Goal: Information Seeking & Learning: Learn about a topic

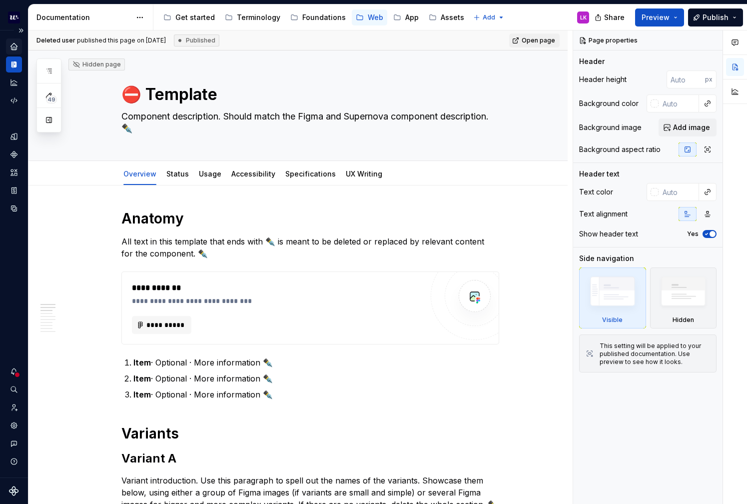
click at [13, 50] on icon "Home" at bounding box center [13, 46] width 9 height 9
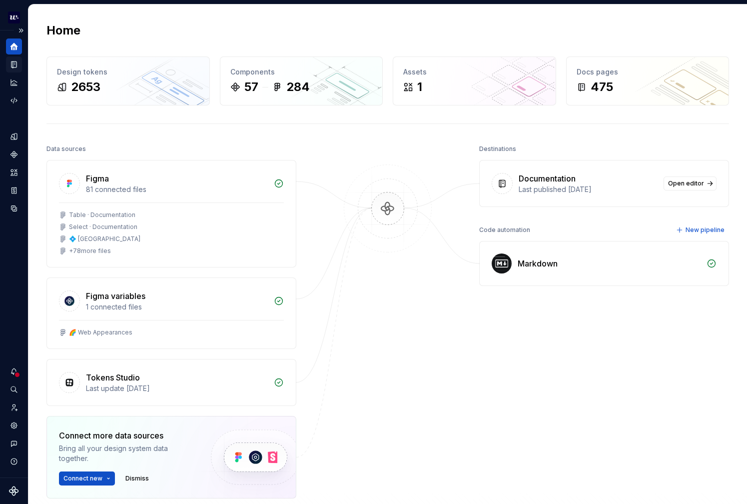
click at [16, 68] on div "Documentation" at bounding box center [14, 64] width 16 height 16
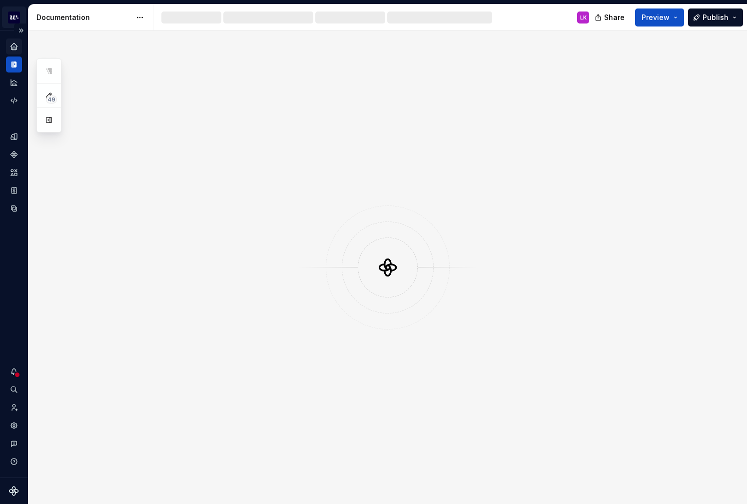
click at [15, 13] on html "Welcome LK Dataset Default Documentation LK Share Preview Publish 49 Pages Chan…" at bounding box center [373, 252] width 747 height 504
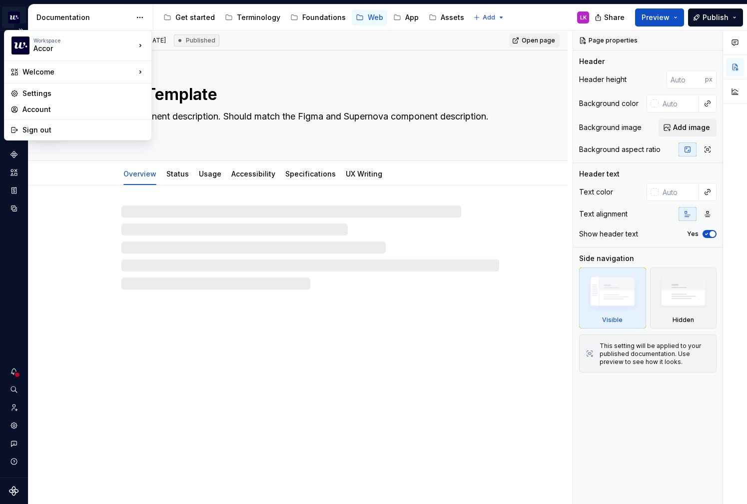
click at [15, 11] on html "Welcome LK Dataset Default Documentation Accessibility guide for tree Page tree…" at bounding box center [373, 252] width 747 height 504
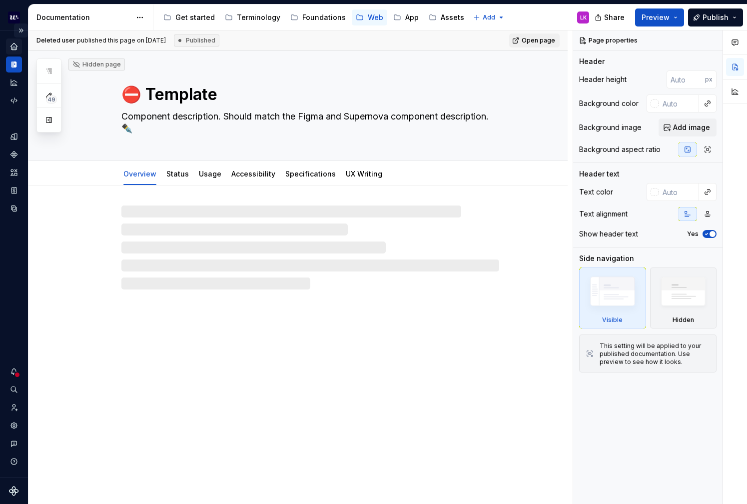
click at [20, 30] on button "Expand sidebar" at bounding box center [21, 30] width 14 height 14
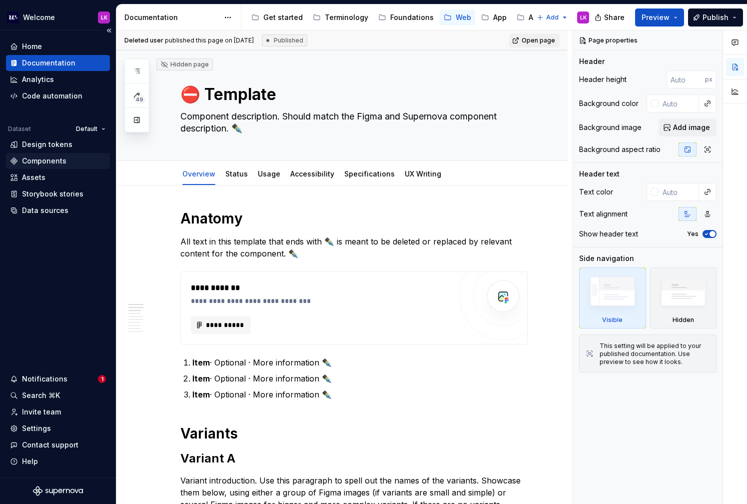
click at [56, 157] on div "Components" at bounding box center [44, 161] width 44 height 10
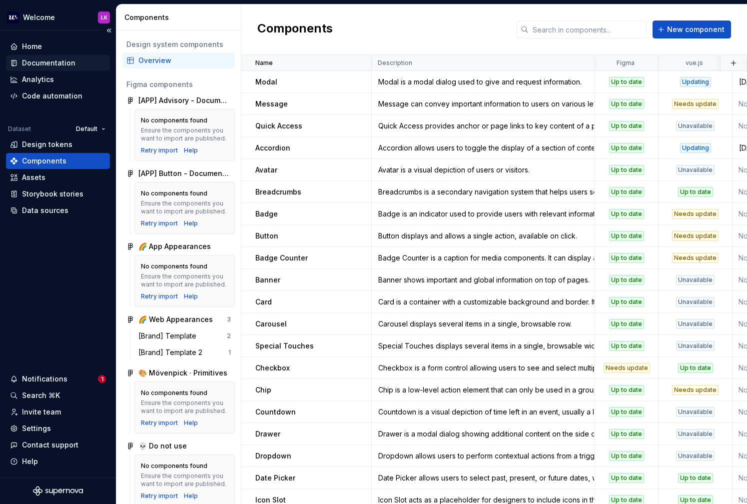
click at [55, 65] on div "Documentation" at bounding box center [48, 63] width 53 height 10
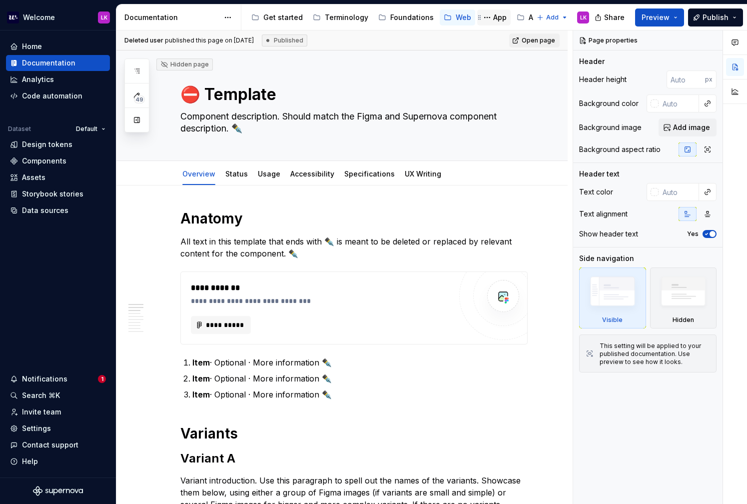
click at [493, 18] on div "App" at bounding box center [499, 17] width 13 height 10
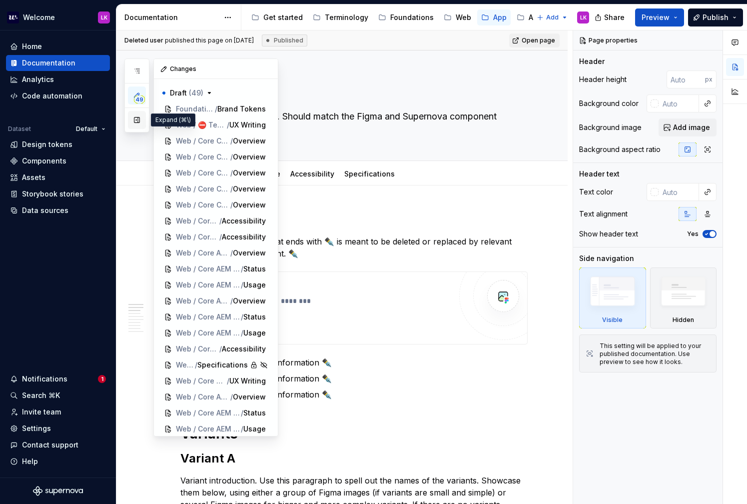
click at [140, 120] on button "button" at bounding box center [137, 120] width 18 height 18
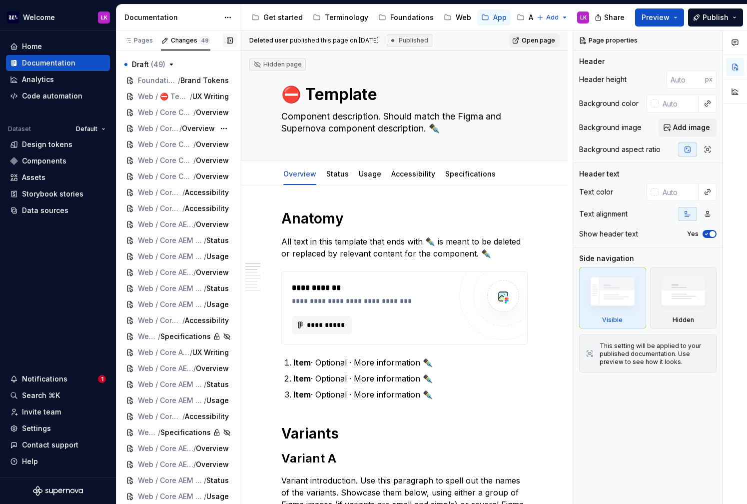
type textarea "*"
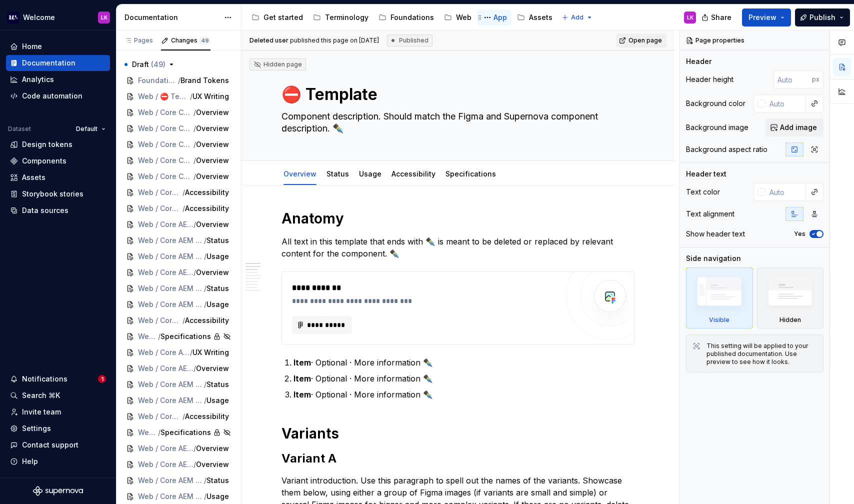
click at [493, 21] on div "App" at bounding box center [499, 17] width 13 height 10
click at [171, 67] on icon "button" at bounding box center [171, 64] width 8 height 8
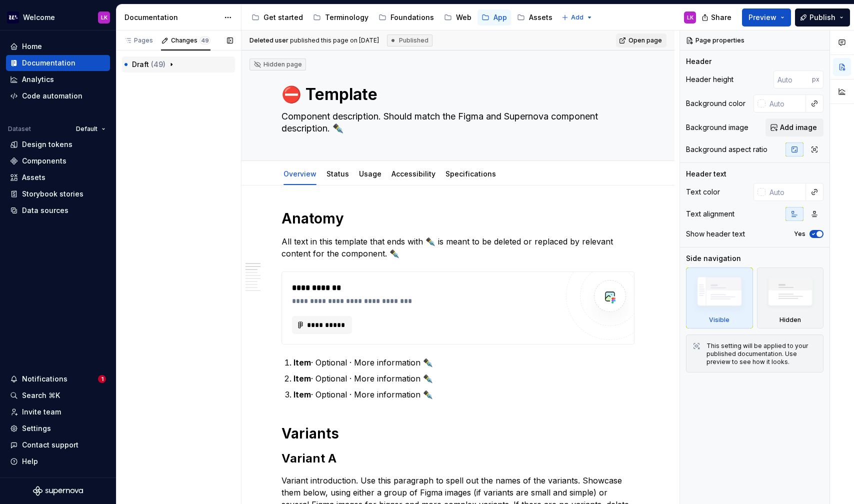
click at [171, 67] on icon "button" at bounding box center [171, 64] width 8 height 8
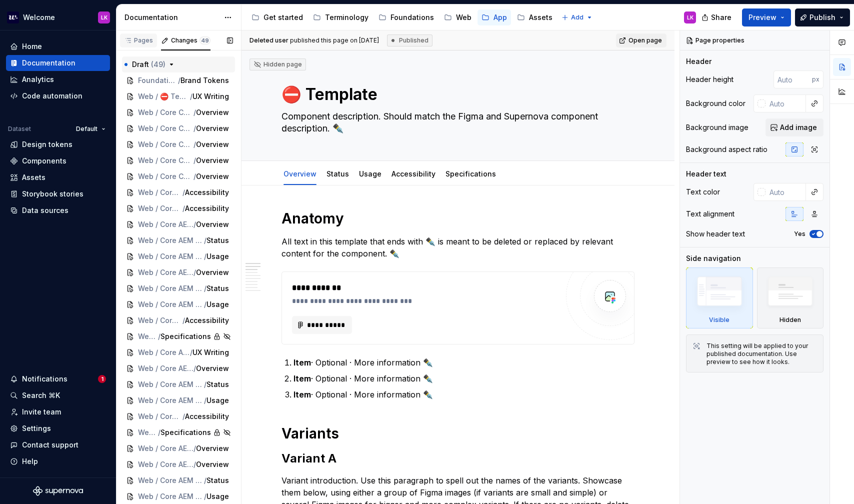
click at [142, 41] on div "Pages" at bounding box center [138, 40] width 29 height 8
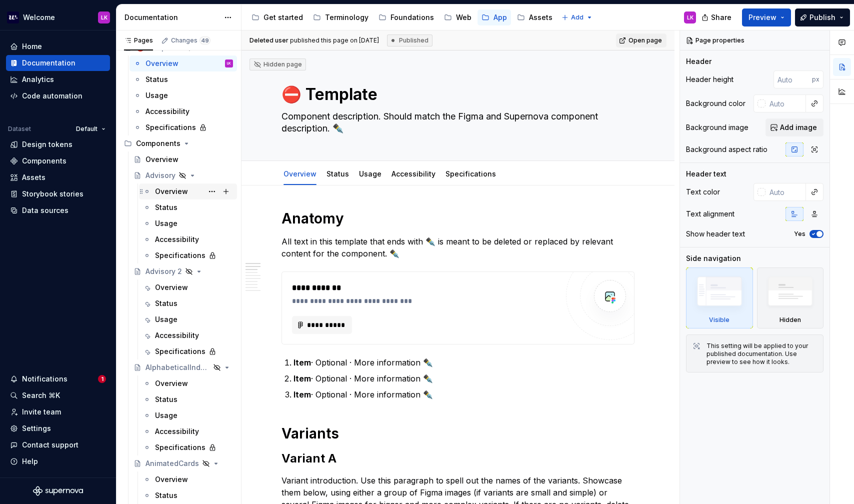
scroll to position [51, 0]
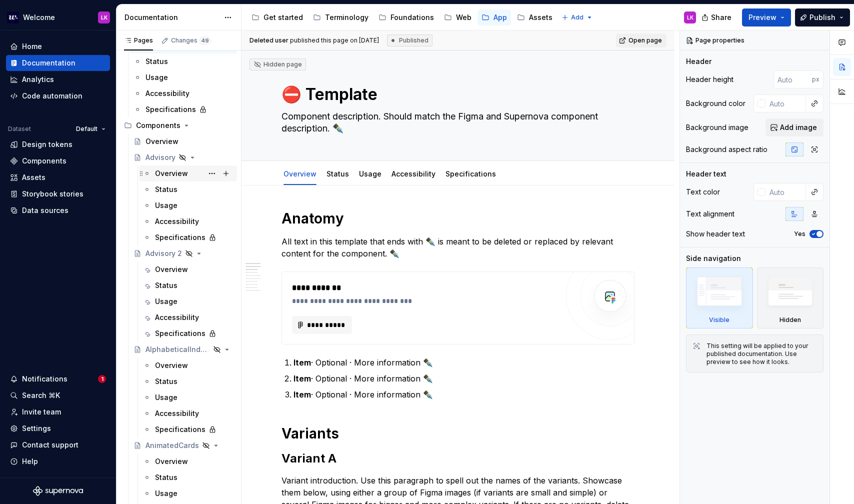
click at [174, 176] on div "Overview" at bounding box center [171, 173] width 33 height 10
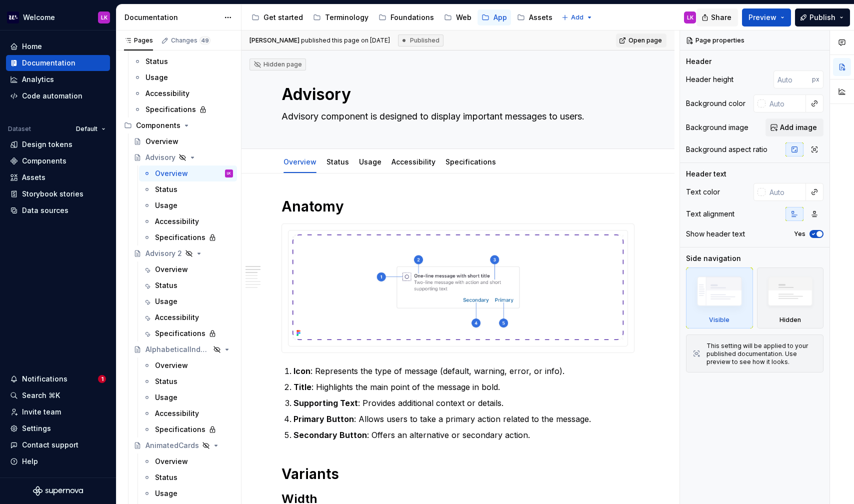
click at [717, 21] on span "Share" at bounding box center [721, 17] width 20 height 10
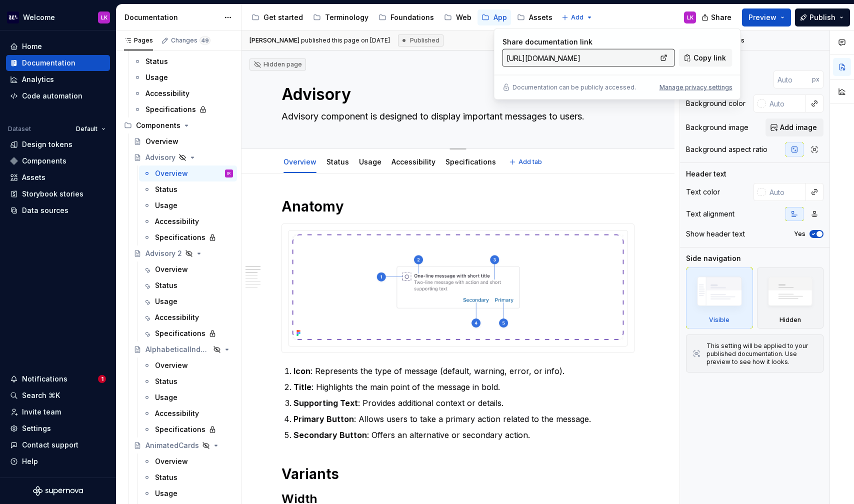
click at [445, 77] on div "Advisory Advisory component is designed to display important messages to users." at bounding box center [457, 99] width 353 height 98
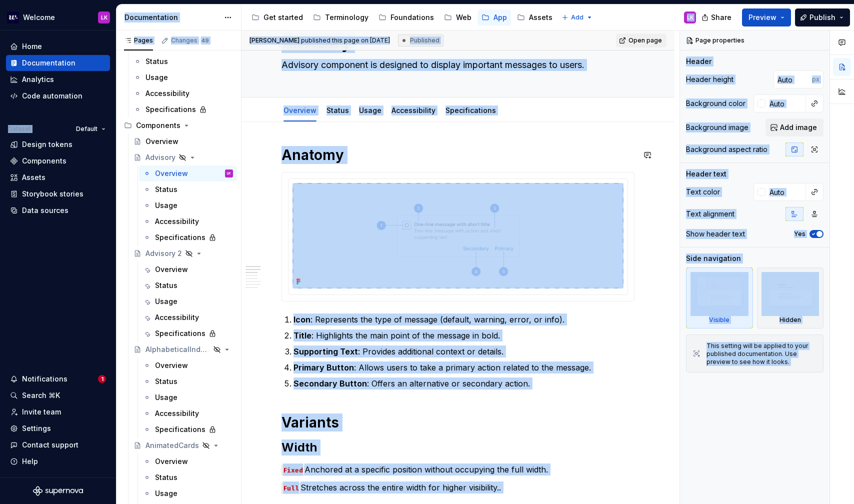
scroll to position [11, 0]
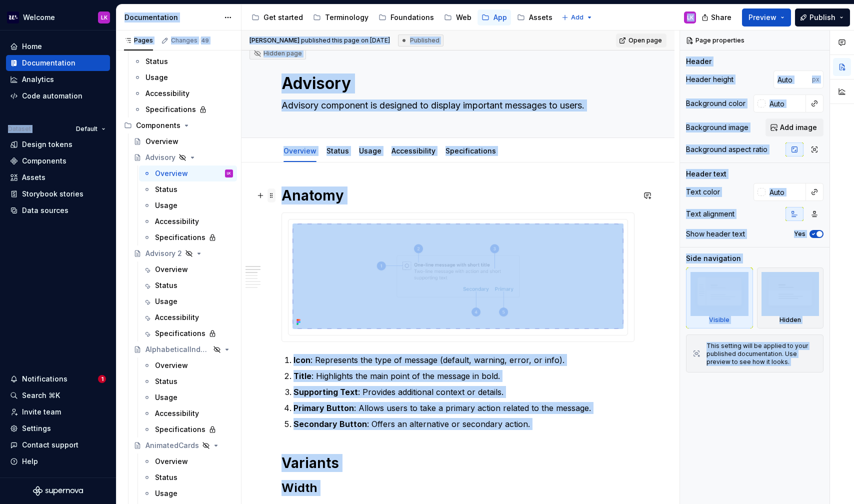
click at [272, 195] on span at bounding box center [271, 195] width 8 height 14
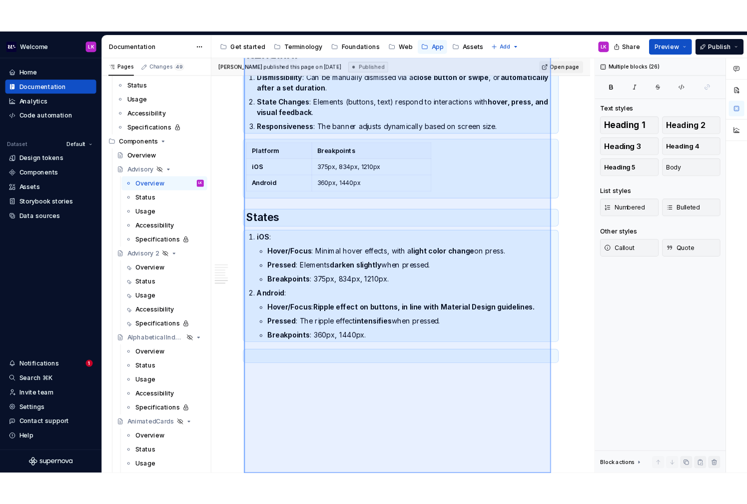
scroll to position [2023, 0]
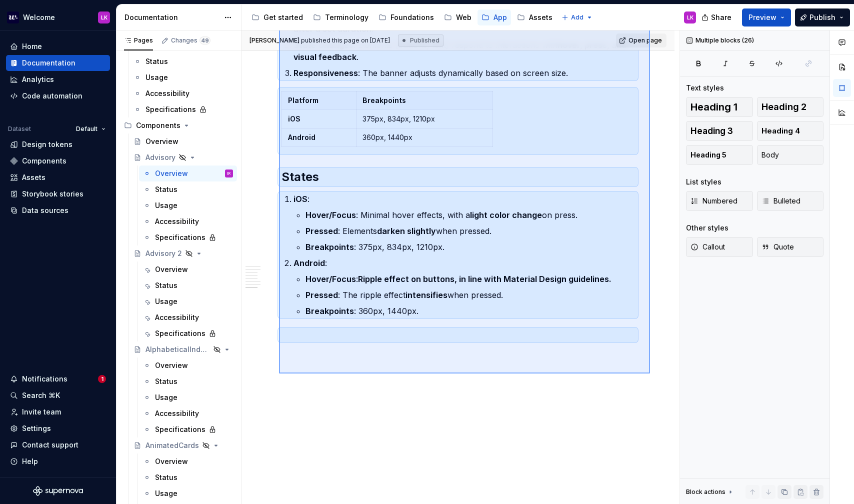
drag, startPoint x: 279, startPoint y: 187, endPoint x: 650, endPoint y: 373, distance: 415.0
click at [650, 373] on div "[PERSON_NAME] published this page on [DATE] Published Open page Hidden page Adv…" at bounding box center [460, 267] width 438 height 474
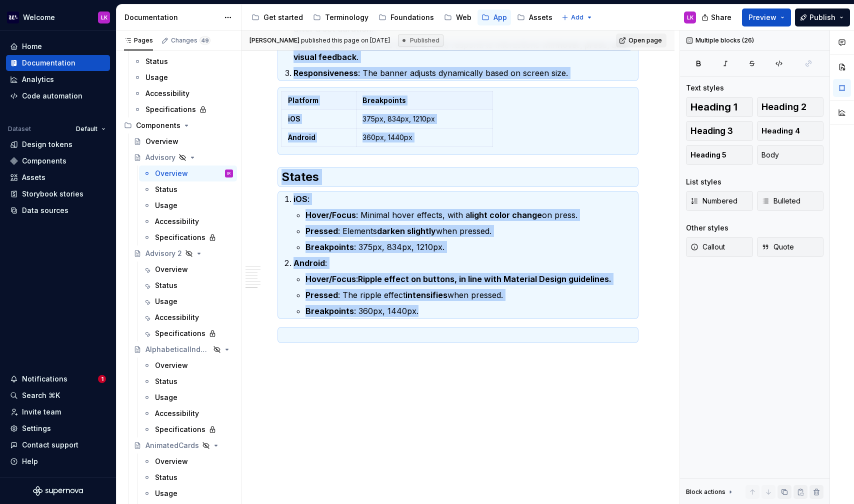
copy div "Anatomy Icon : Represents the type of message (default, warning, error, or info…"
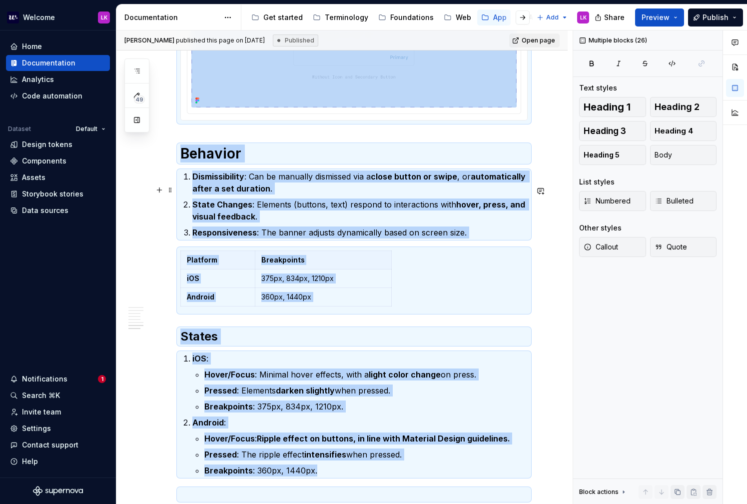
scroll to position [1846, 0]
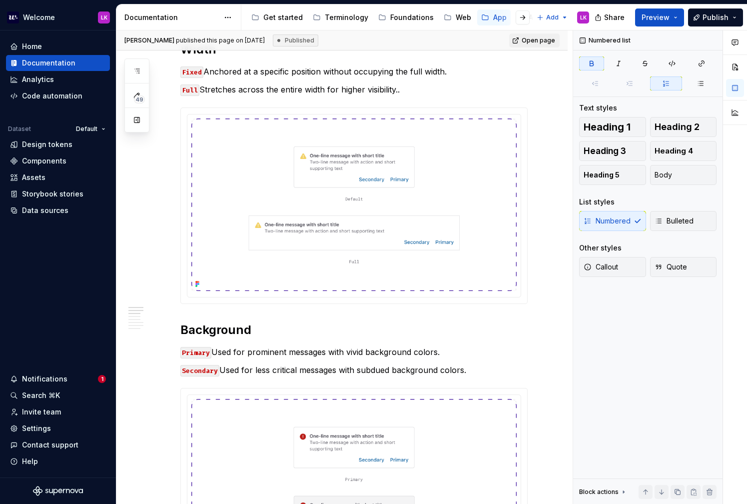
scroll to position [516, 0]
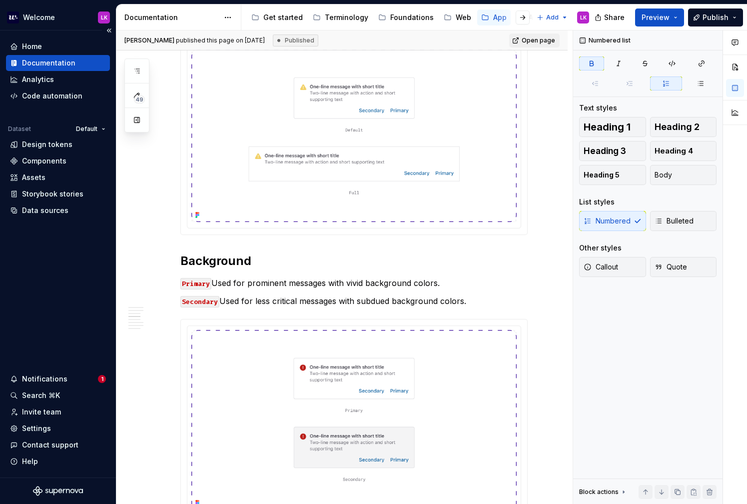
type textarea "*"
